Goal: Complete application form: Complete application form

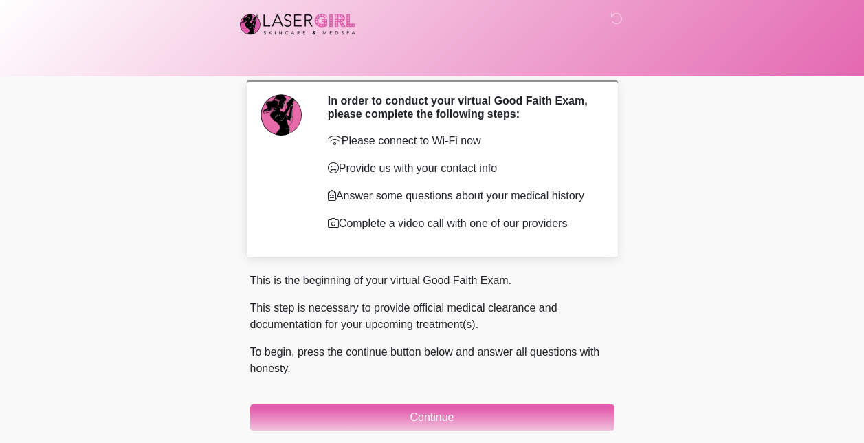
scroll to position [61, 0]
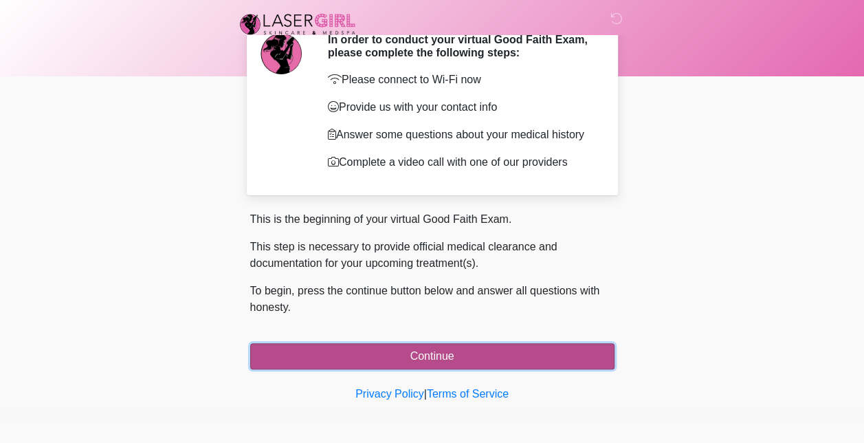
click at [369, 345] on button "Continue" at bounding box center [432, 356] width 364 height 26
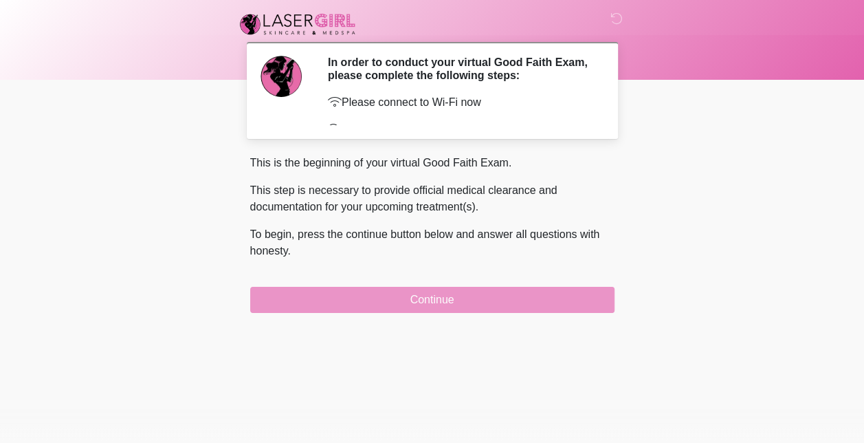
scroll to position [0, 0]
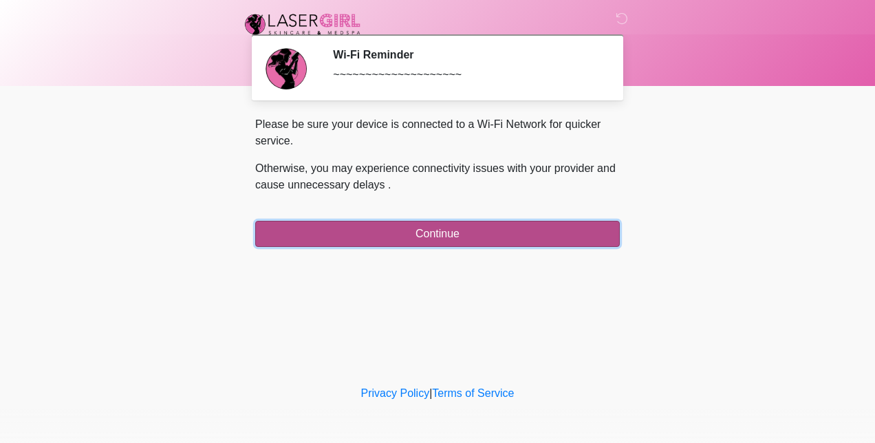
click at [447, 240] on button "Continue" at bounding box center [437, 234] width 364 height 26
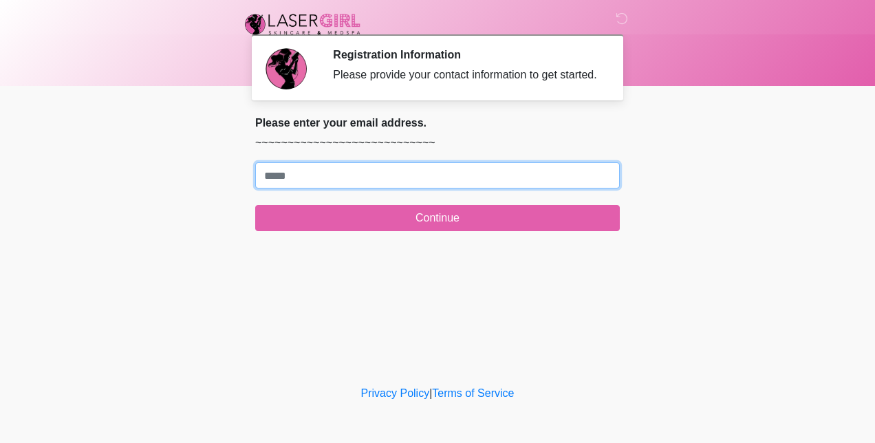
click at [446, 183] on input "Where should we email your treatment plan?" at bounding box center [437, 175] width 364 height 26
type input "**********"
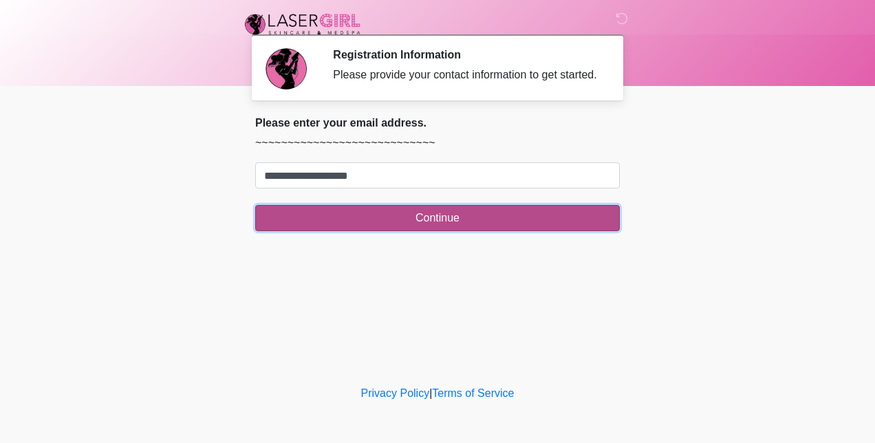
click at [381, 220] on button "Continue" at bounding box center [437, 218] width 364 height 26
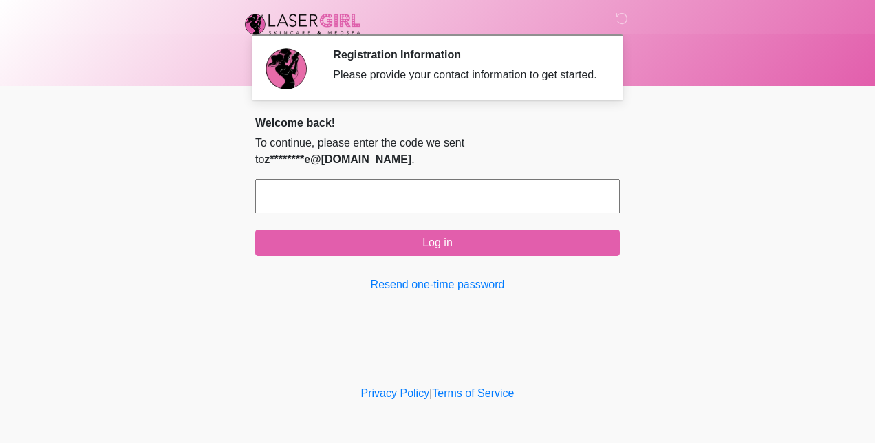
click at [342, 179] on input "text" at bounding box center [437, 196] width 364 height 34
paste input "******"
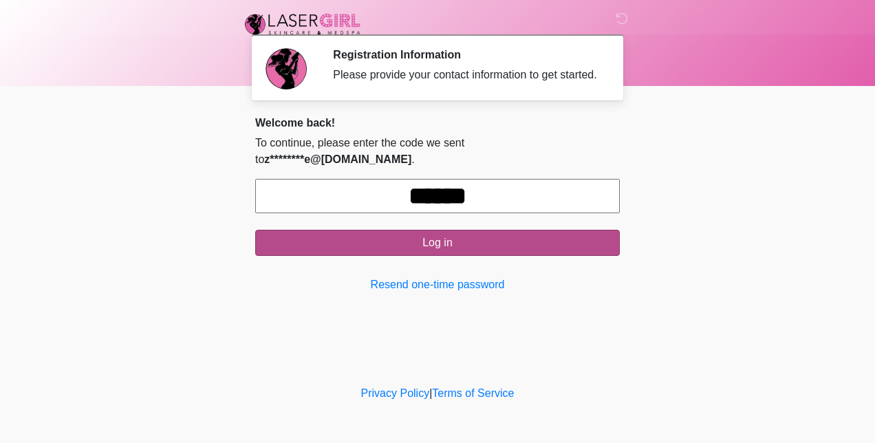
type input "******"
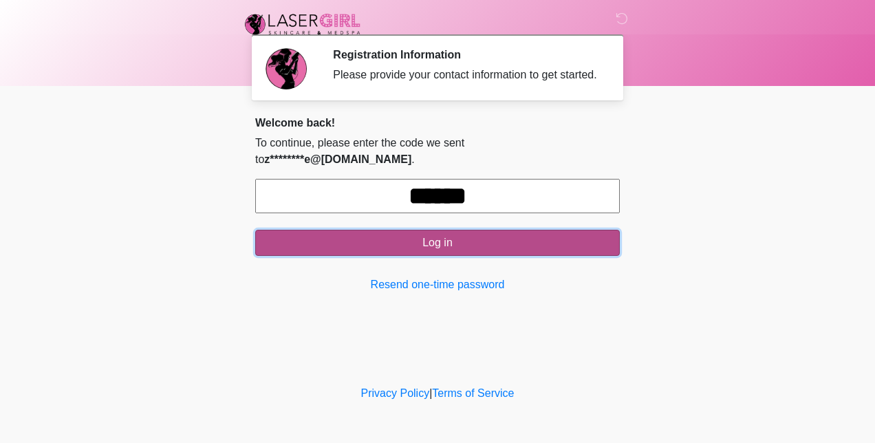
click at [362, 230] on button "Log in" at bounding box center [437, 243] width 364 height 26
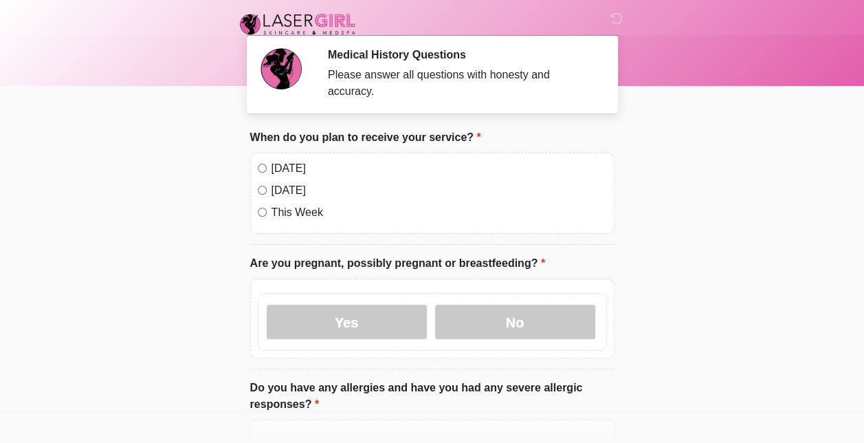
click at [287, 182] on label "[DATE]" at bounding box center [440, 190] width 336 height 17
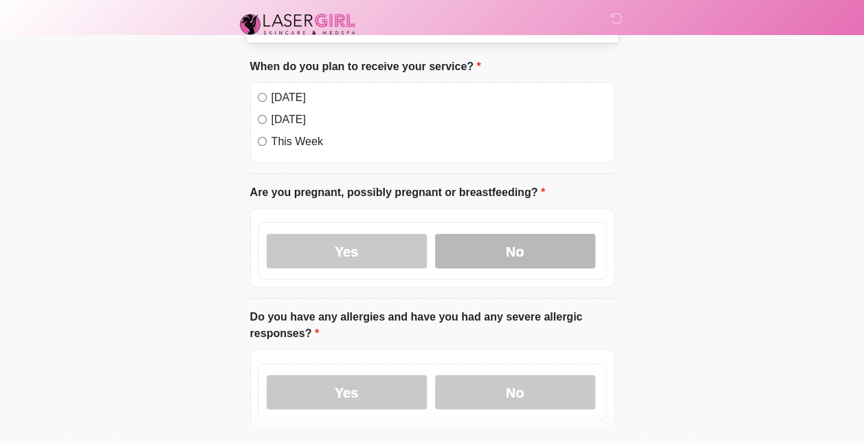
click at [494, 241] on label "No" at bounding box center [515, 251] width 160 height 34
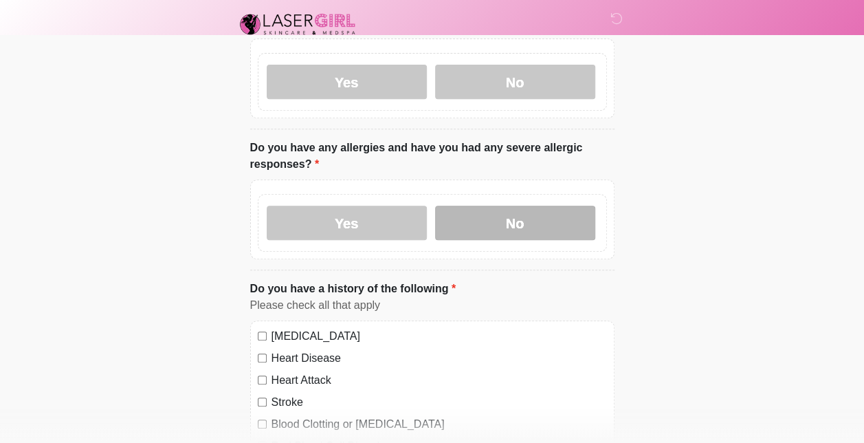
click at [483, 213] on label "No" at bounding box center [515, 223] width 160 height 34
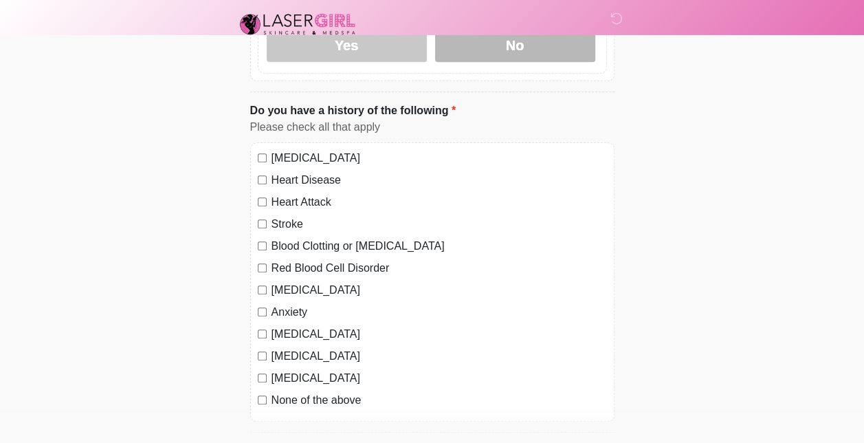
scroll to position [422, 0]
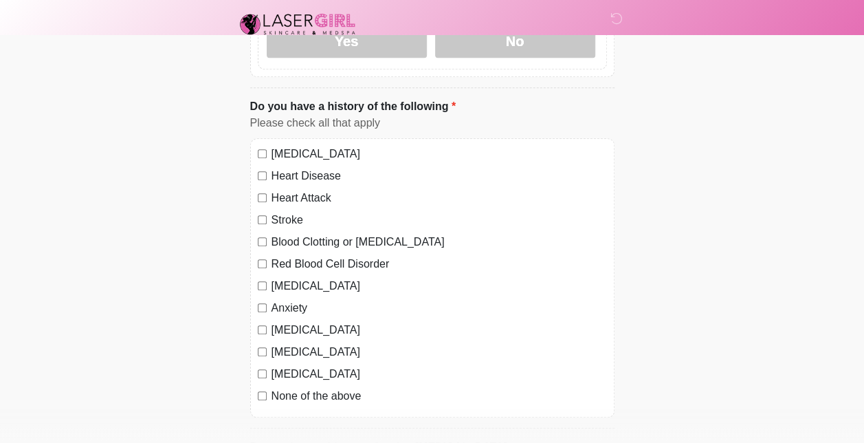
click at [294, 300] on label "Anxiety" at bounding box center [440, 308] width 336 height 17
click at [301, 278] on label "[MEDICAL_DATA]" at bounding box center [440, 286] width 336 height 17
click at [294, 278] on label "[MEDICAL_DATA]" at bounding box center [440, 286] width 336 height 17
drag, startPoint x: 294, startPoint y: 271, endPoint x: 234, endPoint y: 279, distance: 60.4
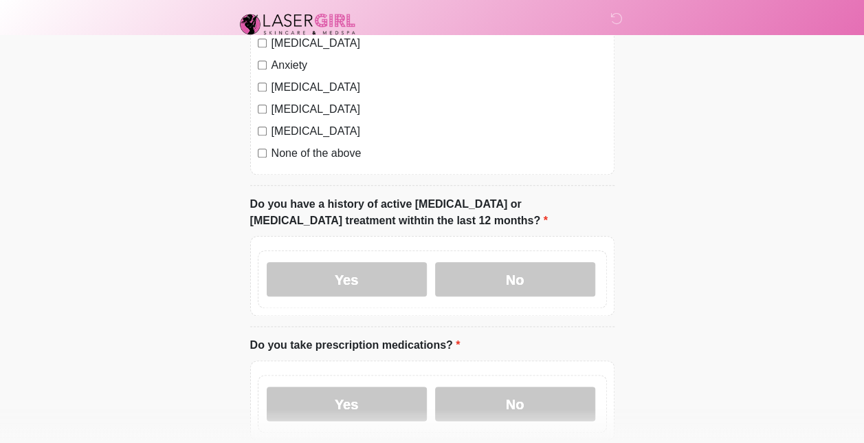
scroll to position [673, 0]
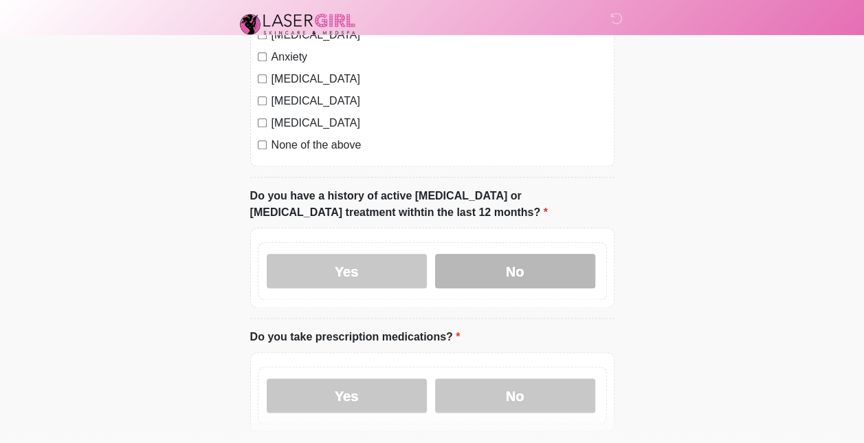
click at [466, 254] on label "No" at bounding box center [515, 271] width 160 height 34
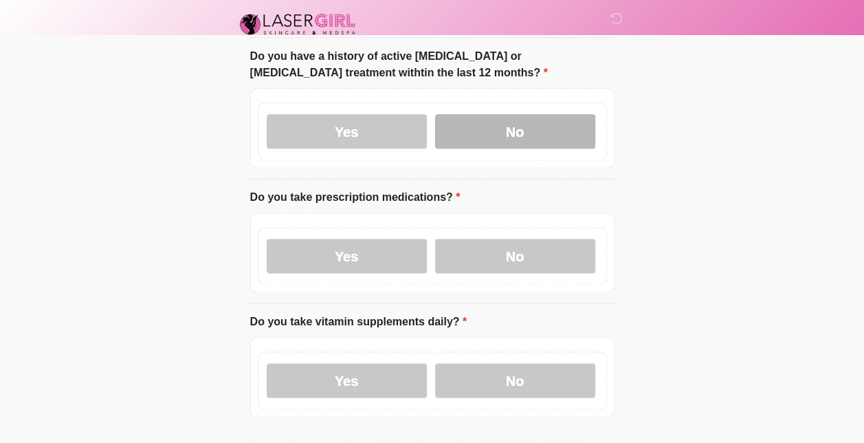
scroll to position [813, 0]
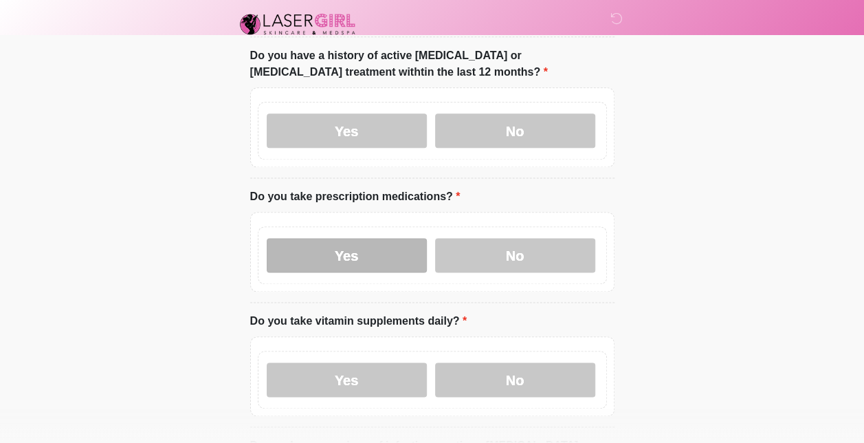
click at [395, 238] on label "Yes" at bounding box center [347, 255] width 160 height 34
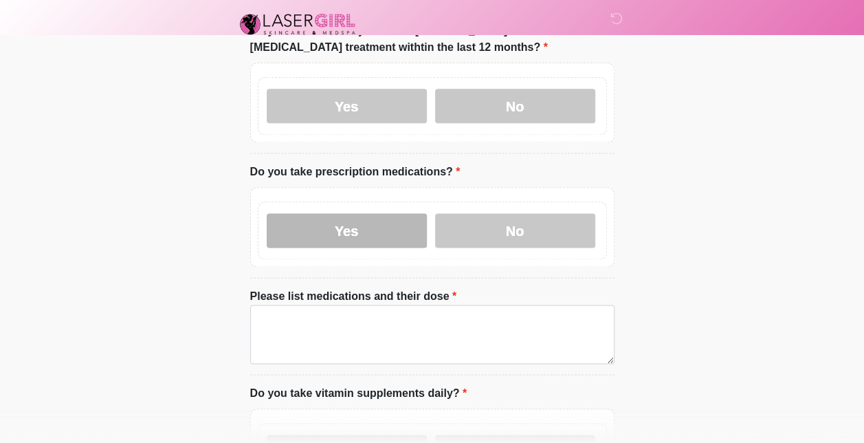
scroll to position [839, 0]
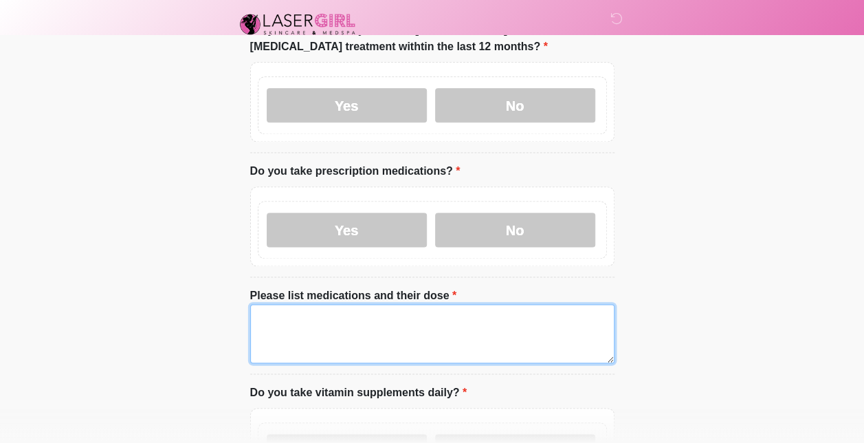
click at [349, 307] on textarea "Please list medications and their dose" at bounding box center [432, 333] width 364 height 59
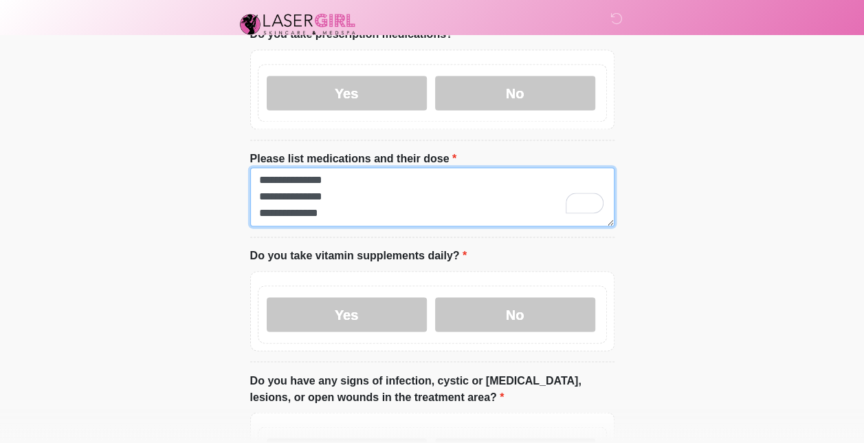
scroll to position [976, 0]
type textarea "**********"
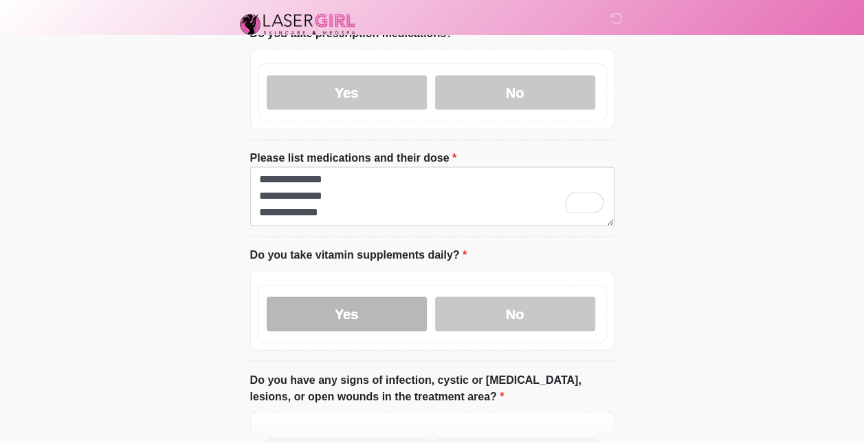
click at [366, 296] on label "Yes" at bounding box center [347, 313] width 160 height 34
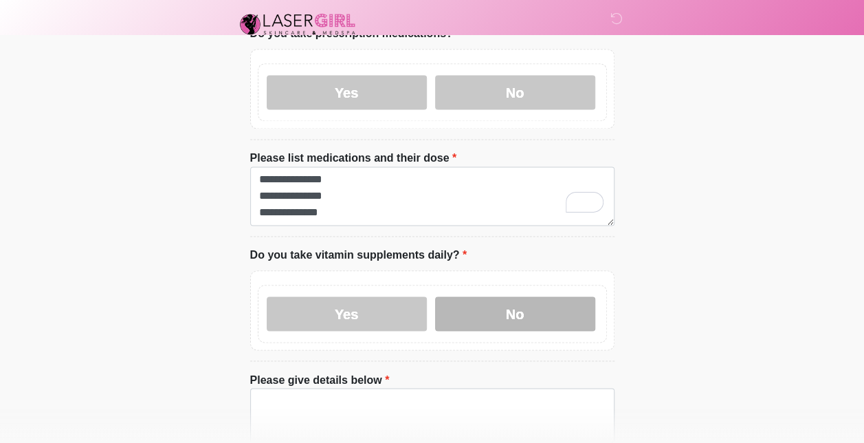
click at [457, 296] on label "No" at bounding box center [515, 313] width 160 height 34
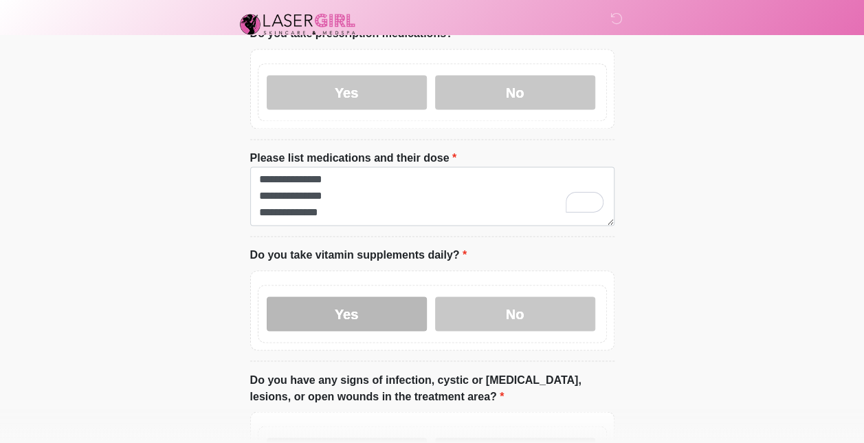
click at [371, 296] on label "Yes" at bounding box center [347, 313] width 160 height 34
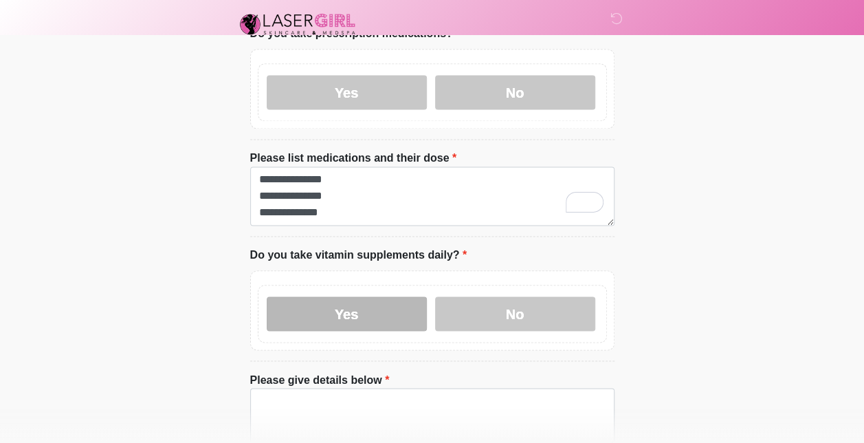
click at [379, 296] on label "Yes" at bounding box center [347, 313] width 160 height 34
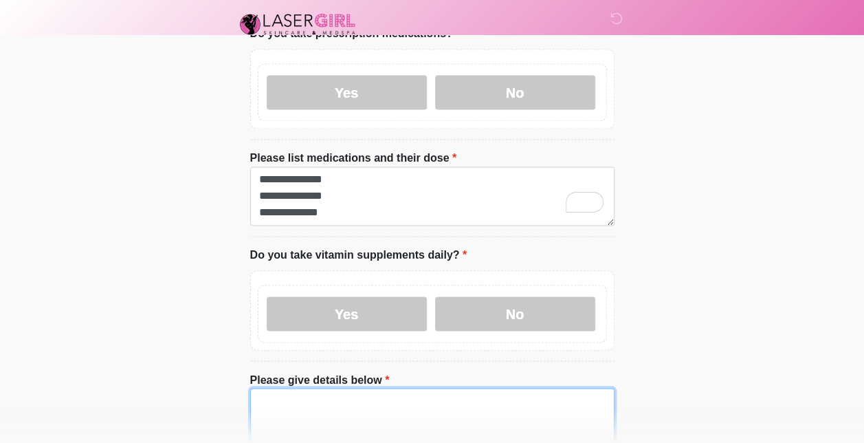
click at [357, 392] on textarea "Please give details below" at bounding box center [432, 417] width 364 height 59
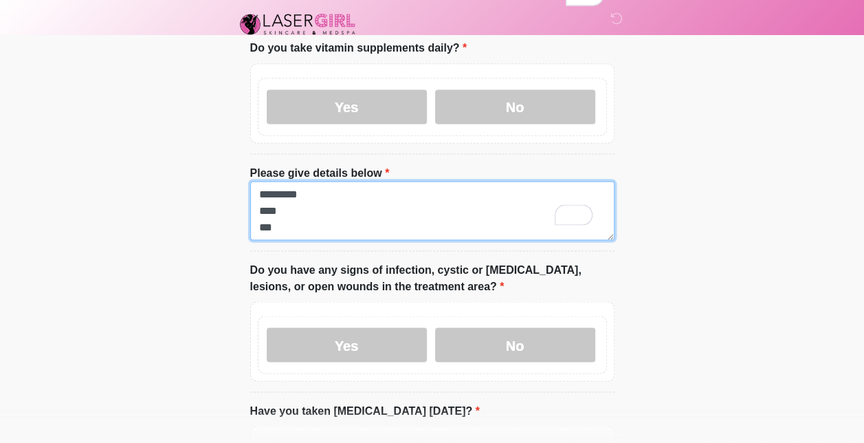
scroll to position [12, 0]
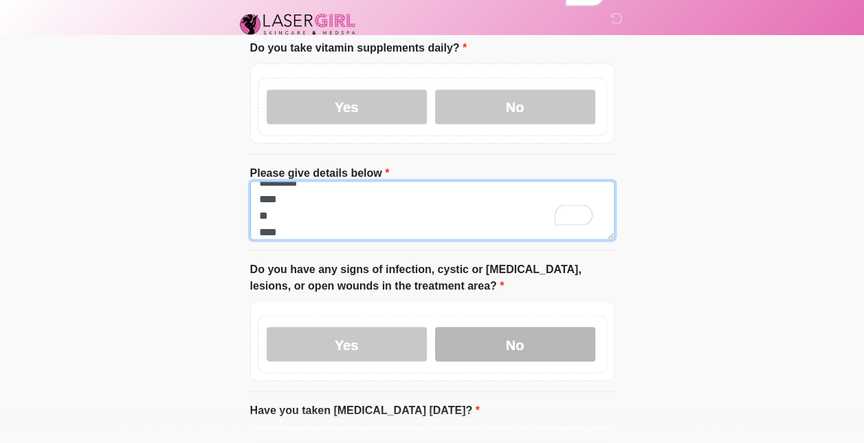
type textarea "********* **** ** ****"
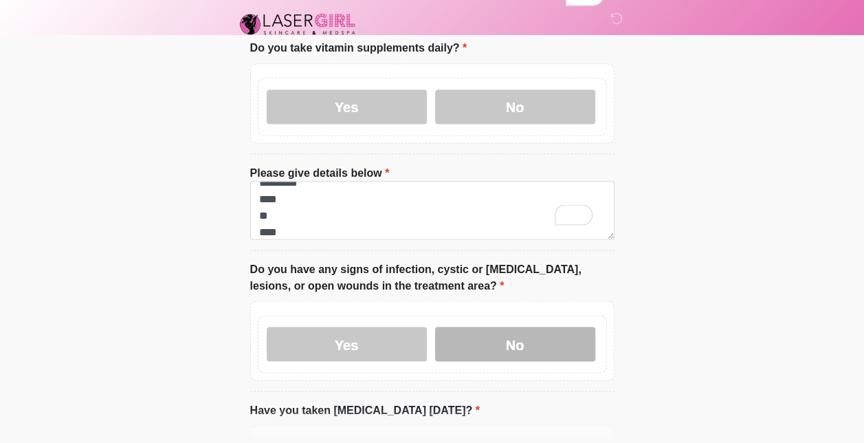
click at [453, 327] on label "No" at bounding box center [515, 344] width 160 height 34
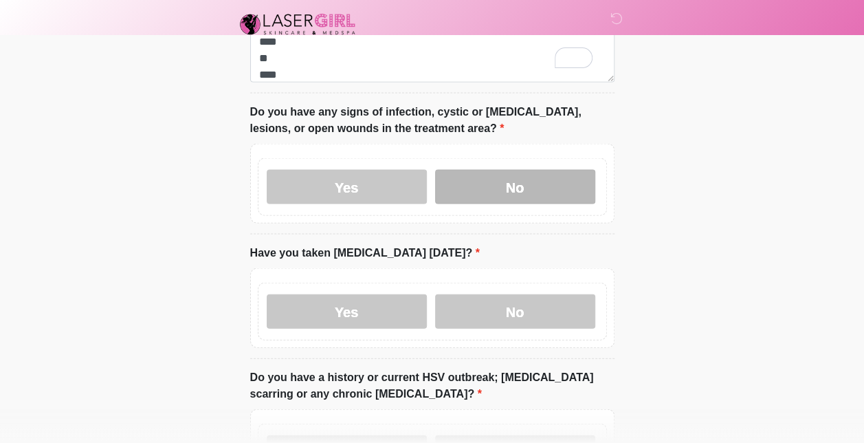
scroll to position [1350, 0]
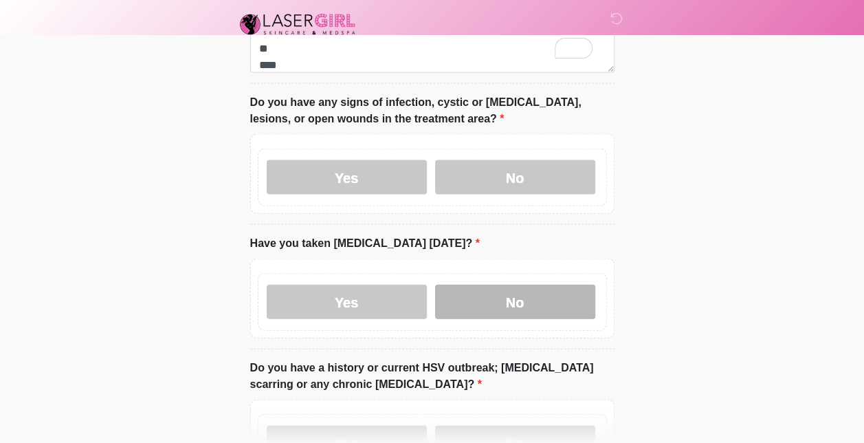
click at [462, 292] on label "No" at bounding box center [515, 302] width 160 height 34
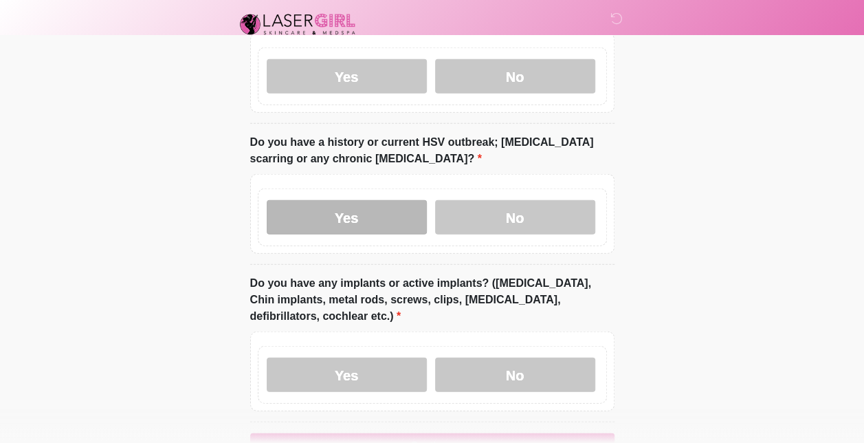
click at [391, 200] on label "Yes" at bounding box center [347, 217] width 160 height 34
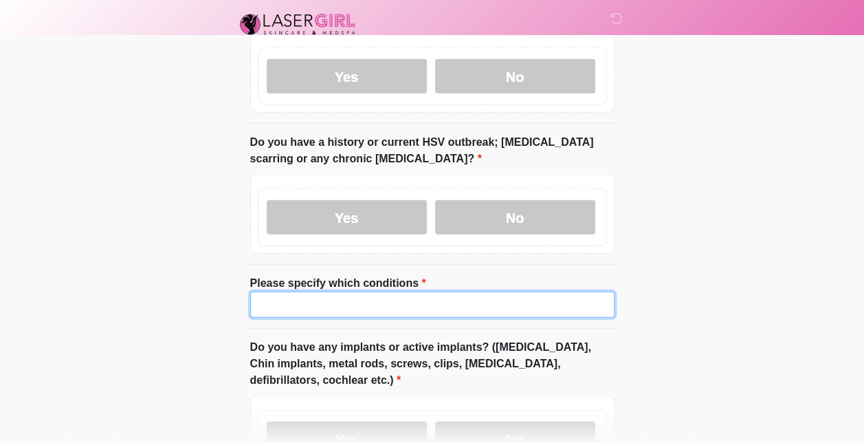
click at [356, 292] on input "Please specify which conditions" at bounding box center [432, 305] width 364 height 26
type input "**********"
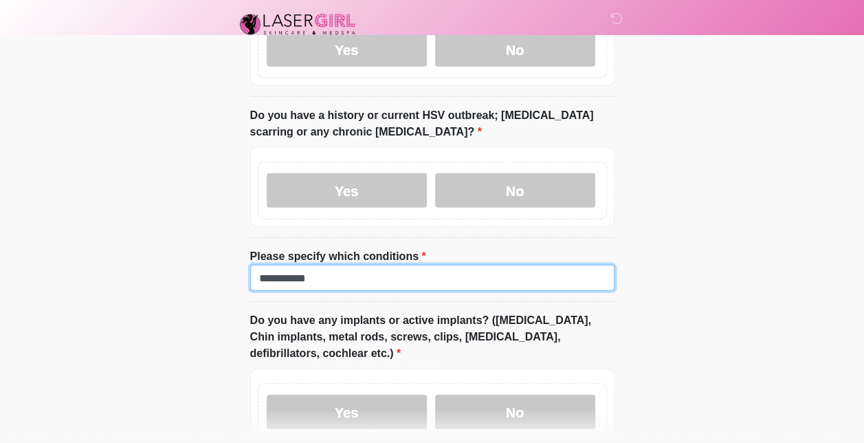
scroll to position [1602, 0]
drag, startPoint x: 355, startPoint y: 256, endPoint x: 203, endPoint y: 254, distance: 152.0
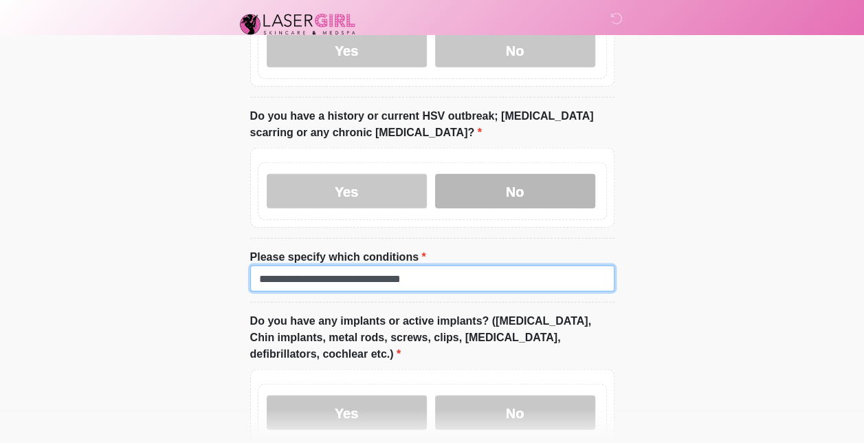
scroll to position [1704, 0]
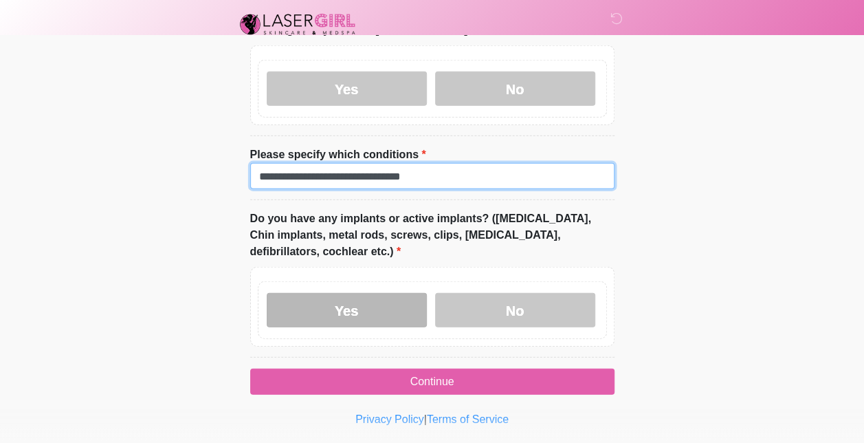
type input "**********"
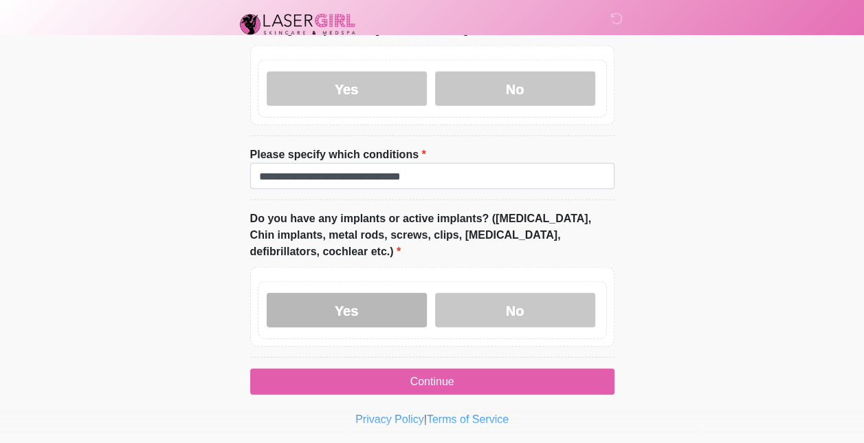
click at [381, 293] on label "Yes" at bounding box center [347, 310] width 160 height 34
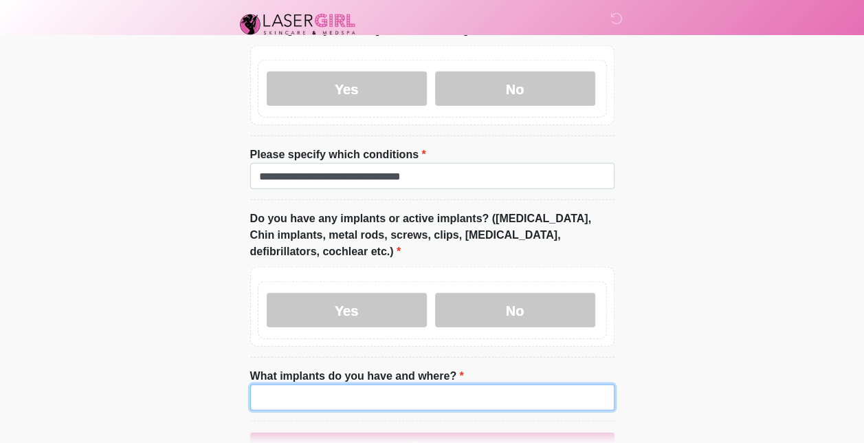
click at [356, 384] on input "What implants do you have and where?" at bounding box center [432, 397] width 364 height 26
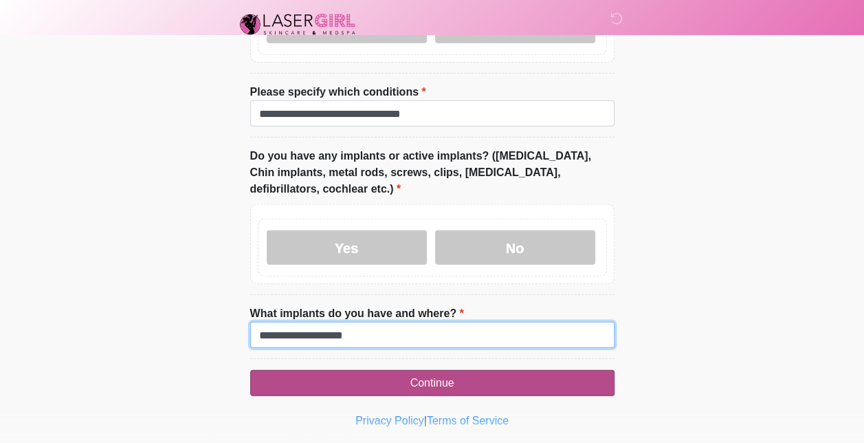
type input "**********"
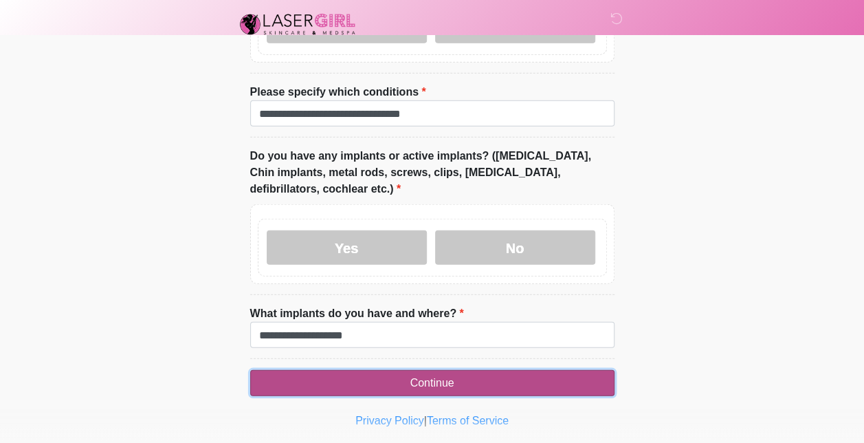
click at [417, 370] on button "Continue" at bounding box center [432, 383] width 364 height 26
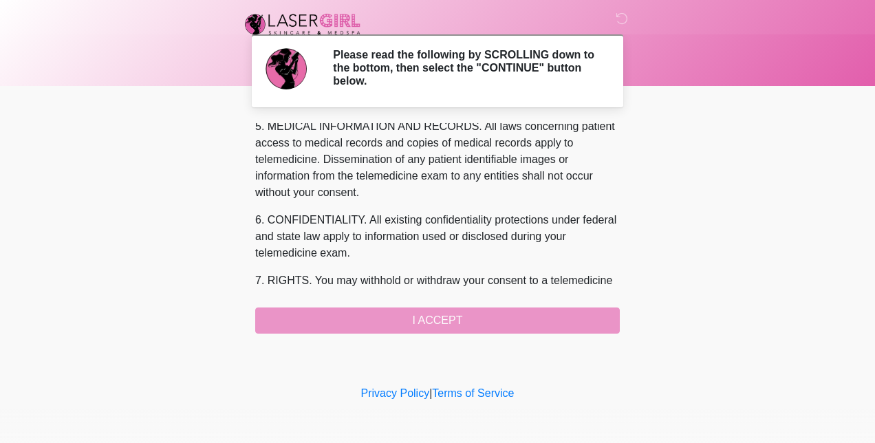
scroll to position [462, 0]
click at [423, 322] on div "1. PURPOSE. The purpose of this form is to obtain your consent for a telemedici…" at bounding box center [437, 228] width 364 height 210
click at [553, 318] on div "1. PURPOSE. The purpose of this form is to obtain your consent for a telemedici…" at bounding box center [437, 228] width 364 height 210
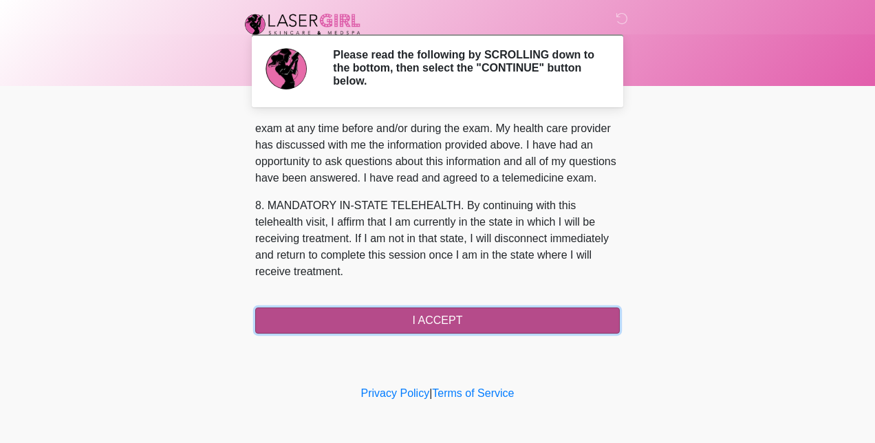
click at [400, 315] on button "I ACCEPT" at bounding box center [437, 320] width 364 height 26
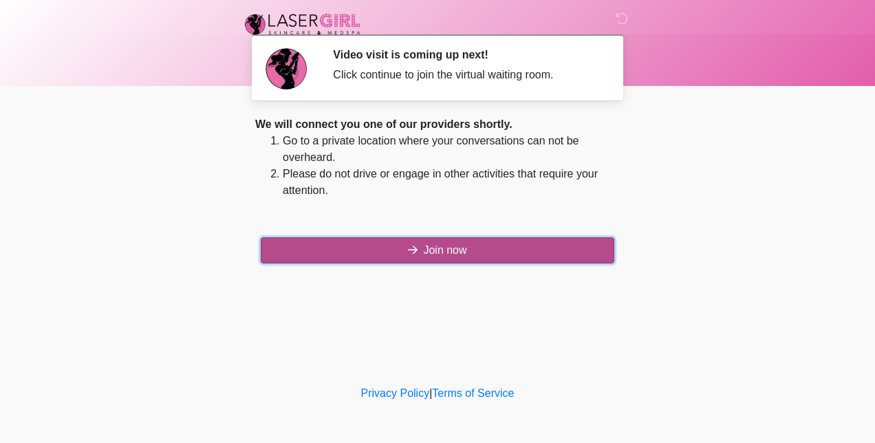
click at [488, 250] on button "Join now" at bounding box center [437, 250] width 353 height 26
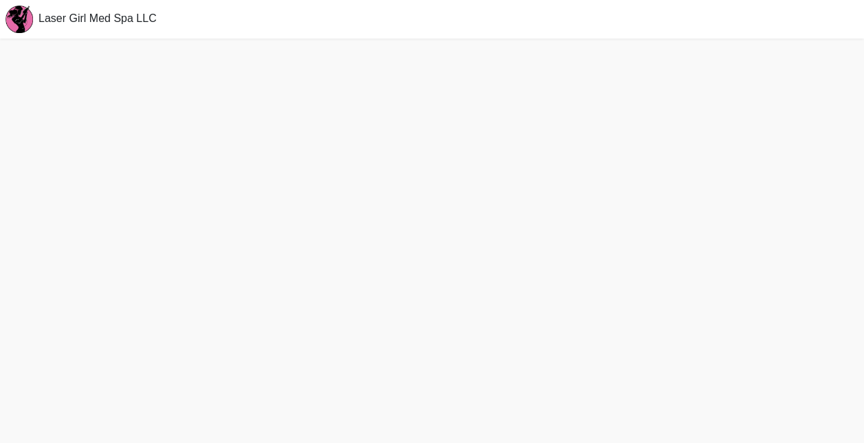
scroll to position [3, 0]
